Goal: Transaction & Acquisition: Purchase product/service

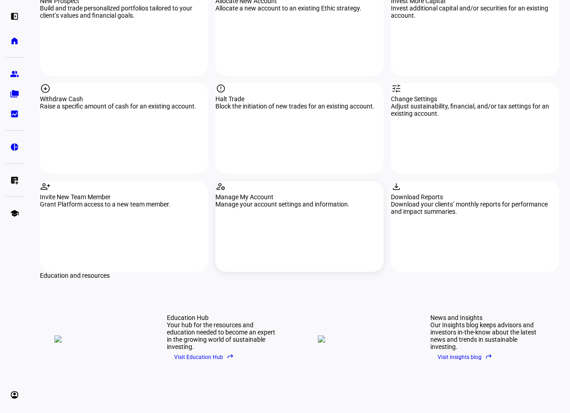
scroll to position [907, 0]
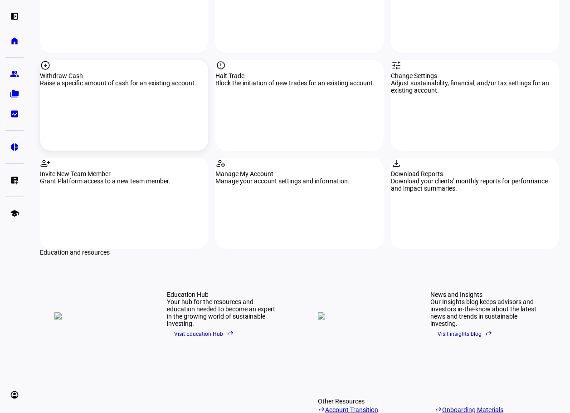
click at [165, 105] on div "arrow_circle_down Withdraw Cash Raise a specific amount of cash for an existing…" at bounding box center [124, 105] width 168 height 91
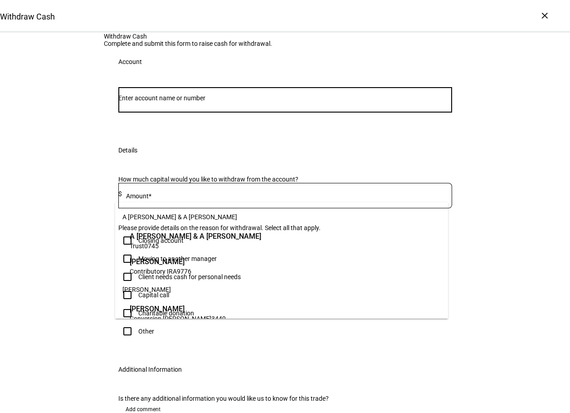
click at [290, 102] on input "Number" at bounding box center [285, 97] width 334 height 7
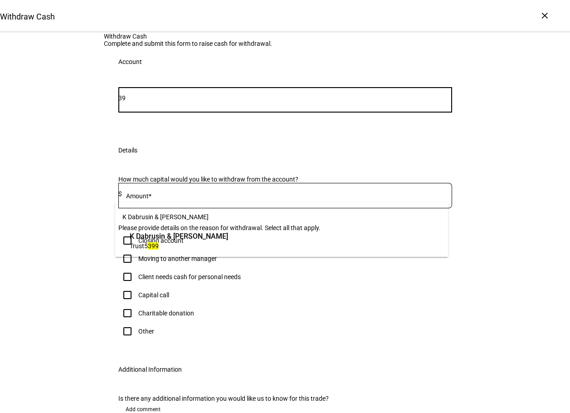
type input "3"
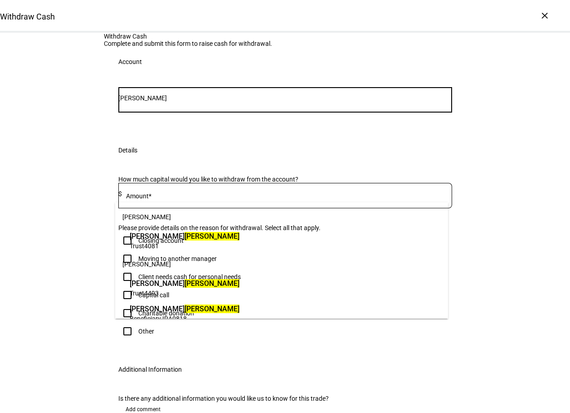
type input "[PERSON_NAME]"
click at [185, 239] on span "[PERSON_NAME]" at bounding box center [185, 236] width 110 height 10
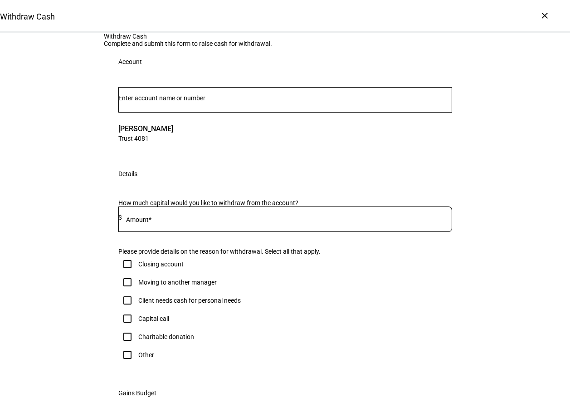
scroll to position [45, 0]
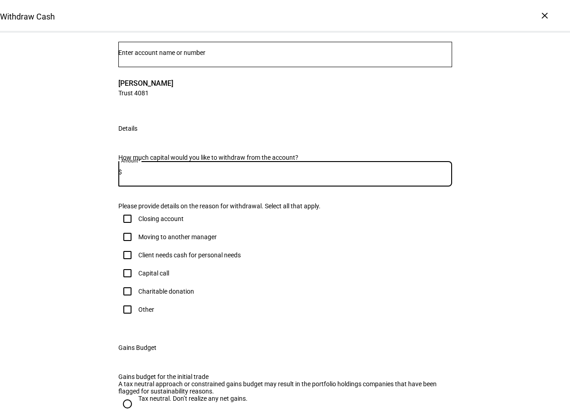
click at [283, 176] on input at bounding box center [287, 171] width 330 height 7
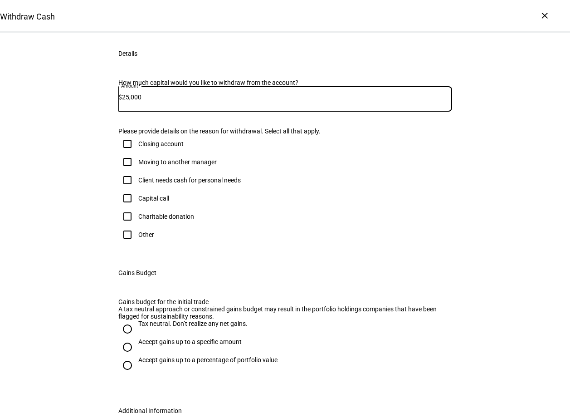
scroll to position [136, 0]
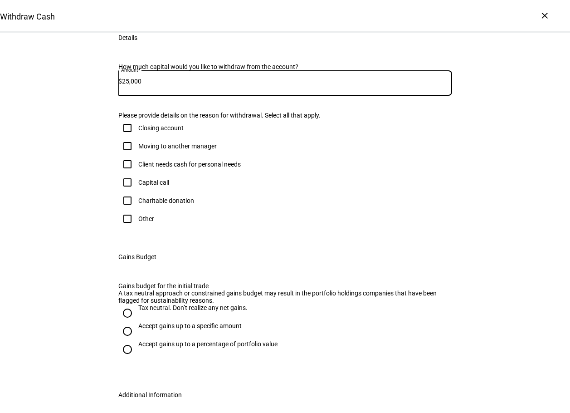
type input "25,000"
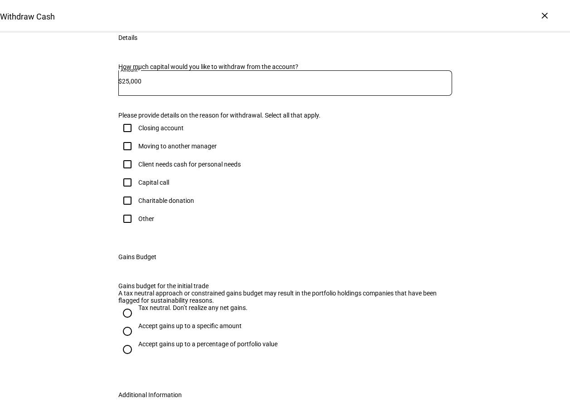
click at [126, 173] on input "Client needs cash for personal needs" at bounding box center [127, 164] width 18 height 18
checkbox input "true"
click at [69, 229] on div "Withdraw Cash Complete and submit this form to raise cash for withdrawal. Accou…" at bounding box center [285, 188] width 570 height 582
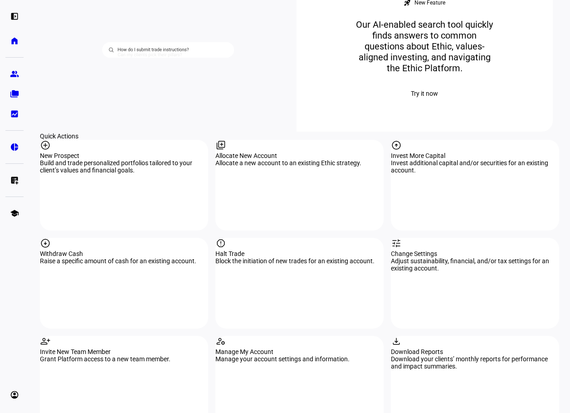
scroll to position [771, 0]
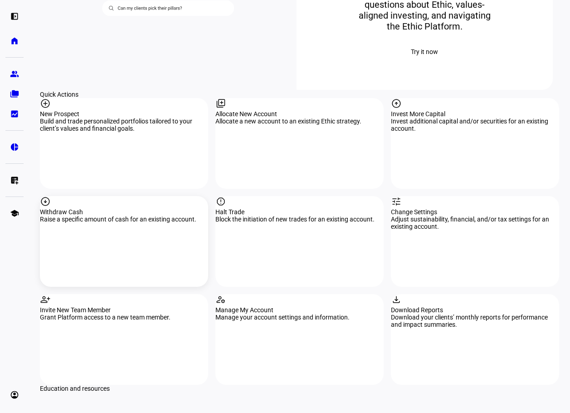
click at [100, 221] on div "Raise a specific amount of cash for an existing account." at bounding box center [124, 218] width 168 height 7
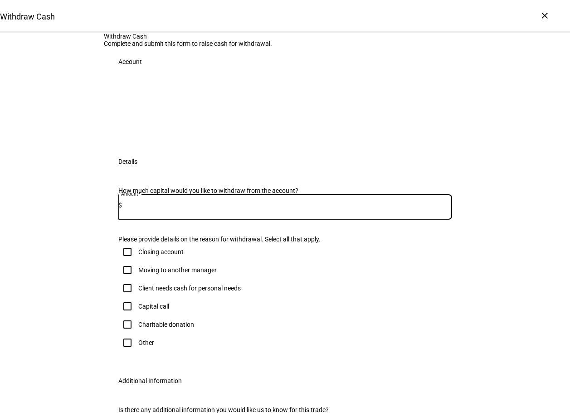
click at [162, 209] on input at bounding box center [287, 204] width 330 height 7
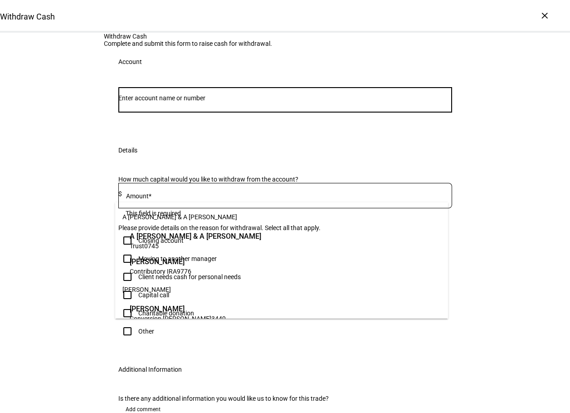
click at [171, 102] on input "Number" at bounding box center [285, 97] width 334 height 7
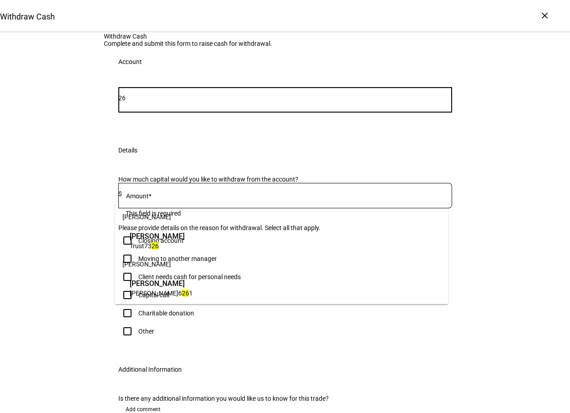
type input "2"
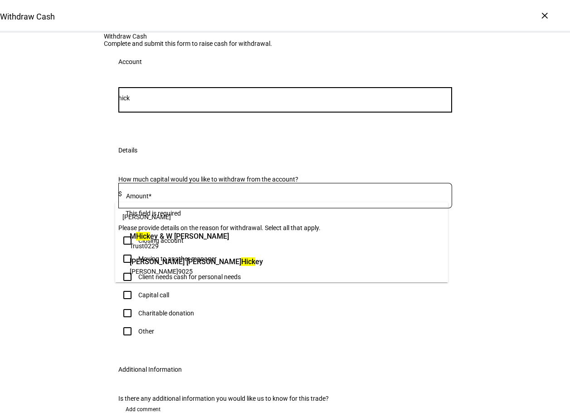
type input "hick"
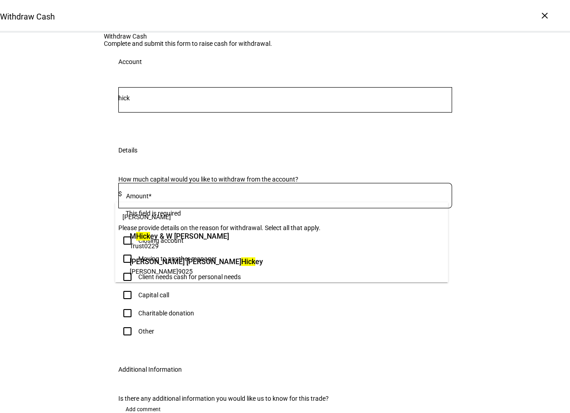
click at [179, 239] on span "M [PERSON_NAME] & [PERSON_NAME][GEOGRAPHIC_DATA]" at bounding box center [179, 236] width 99 height 10
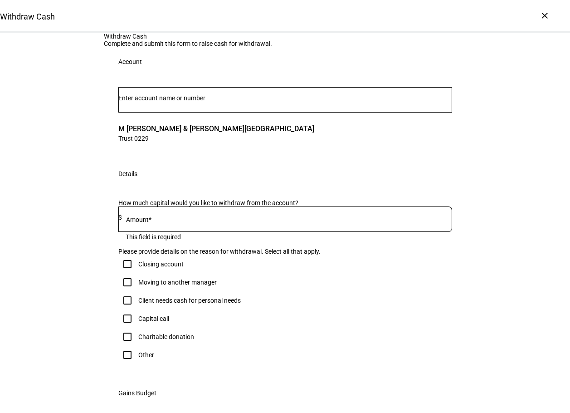
click at [166, 221] on input at bounding box center [287, 217] width 330 height 7
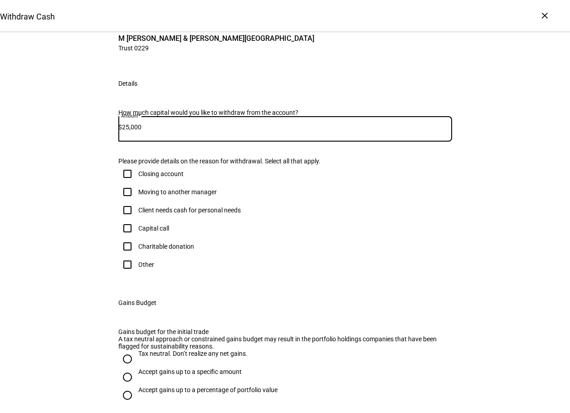
scroll to position [91, 0]
type input "25,000"
click at [126, 219] on input "Client needs cash for personal needs" at bounding box center [127, 210] width 18 height 18
checkbox input "true"
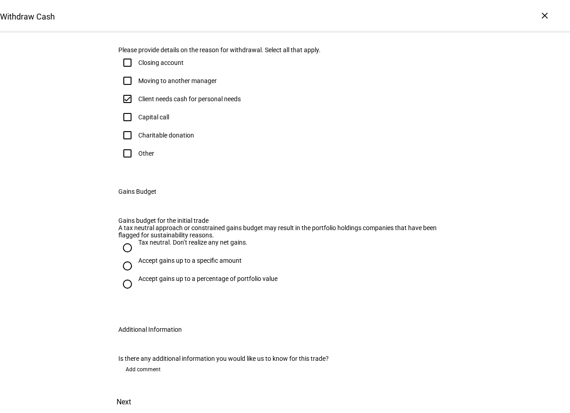
scroll to position [318, 0]
click at [127, 257] on input "Tax neutral. Don’t realize any net gains." at bounding box center [127, 248] width 18 height 18
radio input "true"
click at [131, 391] on span "Next" at bounding box center [124, 402] width 15 height 22
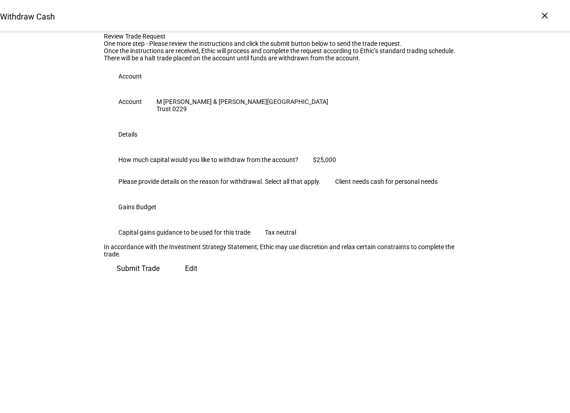
scroll to position [93, 0]
click at [160, 279] on span "Submit Trade" at bounding box center [138, 269] width 43 height 22
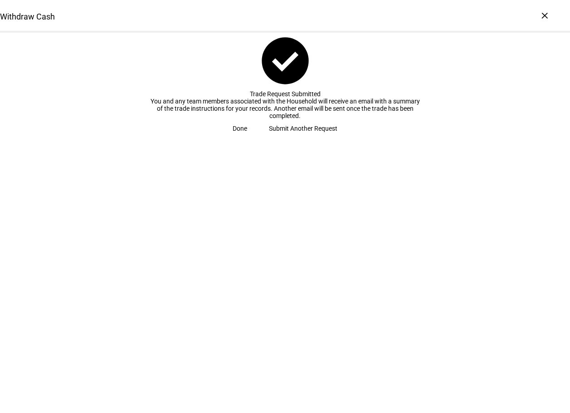
click at [247, 137] on span "Done" at bounding box center [240, 128] width 15 height 18
